Goal: Task Accomplishment & Management: Manage account settings

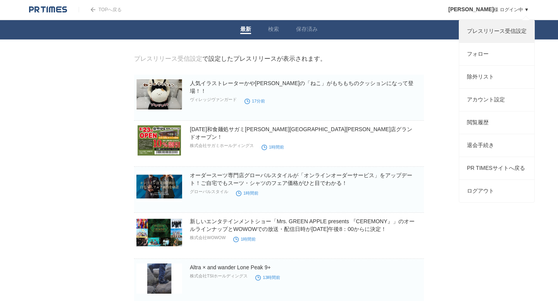
click at [483, 30] on link "プレスリリース受信設定" at bounding box center [496, 31] width 75 height 22
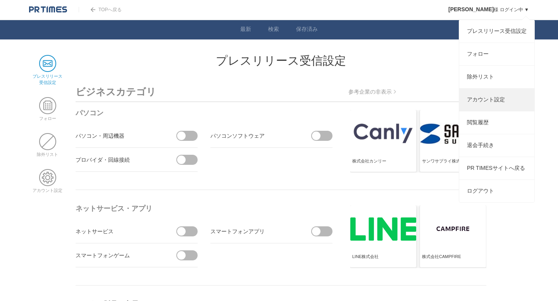
click at [473, 99] on link "アカウント設定" at bounding box center [496, 100] width 75 height 22
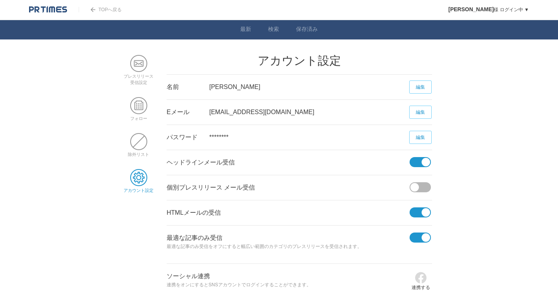
click at [105, 11] on link "TOPへ戻る" at bounding box center [100, 9] width 43 height 5
